Goal: Task Accomplishment & Management: Manage account settings

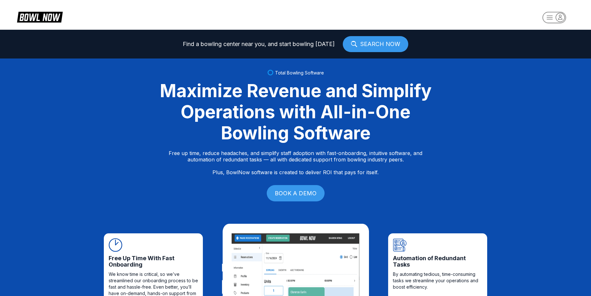
click at [548, 14] on rect "button" at bounding box center [554, 17] width 23 height 11
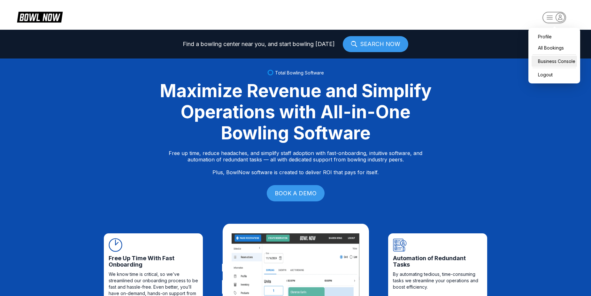
click at [557, 59] on div "Business Console" at bounding box center [554, 61] width 45 height 11
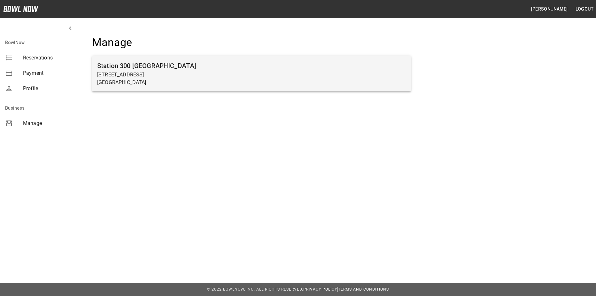
click at [230, 84] on p "Gainesville, GA 30504" at bounding box center [251, 83] width 309 height 8
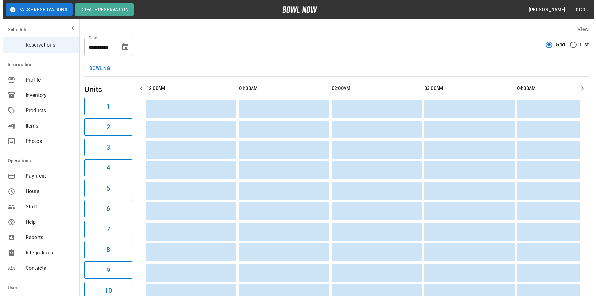
scroll to position [0, 1483]
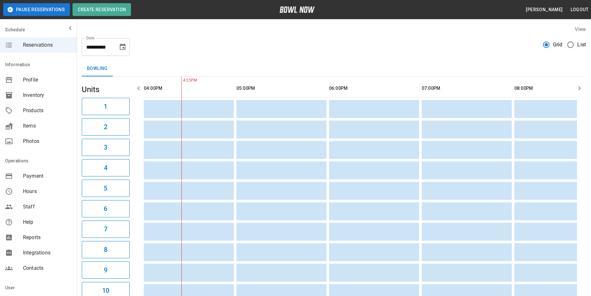
click at [580, 47] on span "List" at bounding box center [582, 45] width 9 height 8
